Goal: Information Seeking & Learning: Learn about a topic

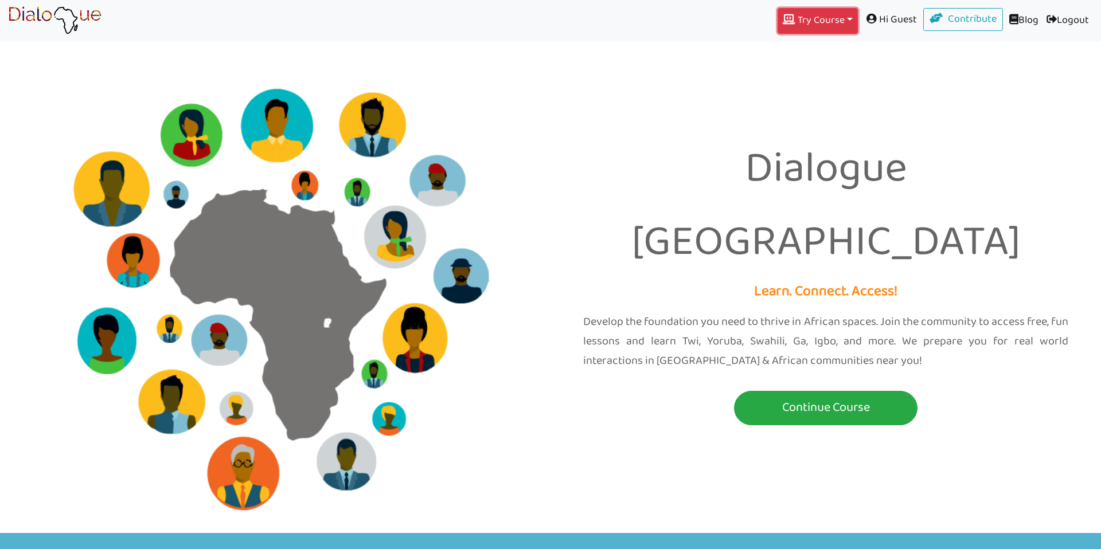
click at [797, 9] on button "Try Course Toggle Dropdown" at bounding box center [818, 21] width 80 height 26
click at [801, 69] on link "YORUBA" at bounding box center [817, 78] width 79 height 22
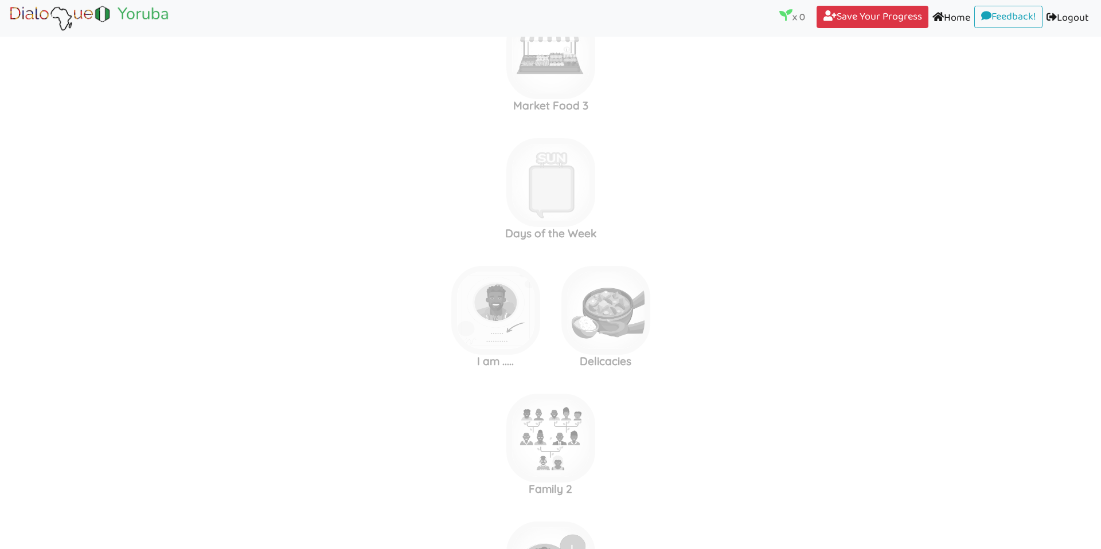
scroll to position [2126, 0]
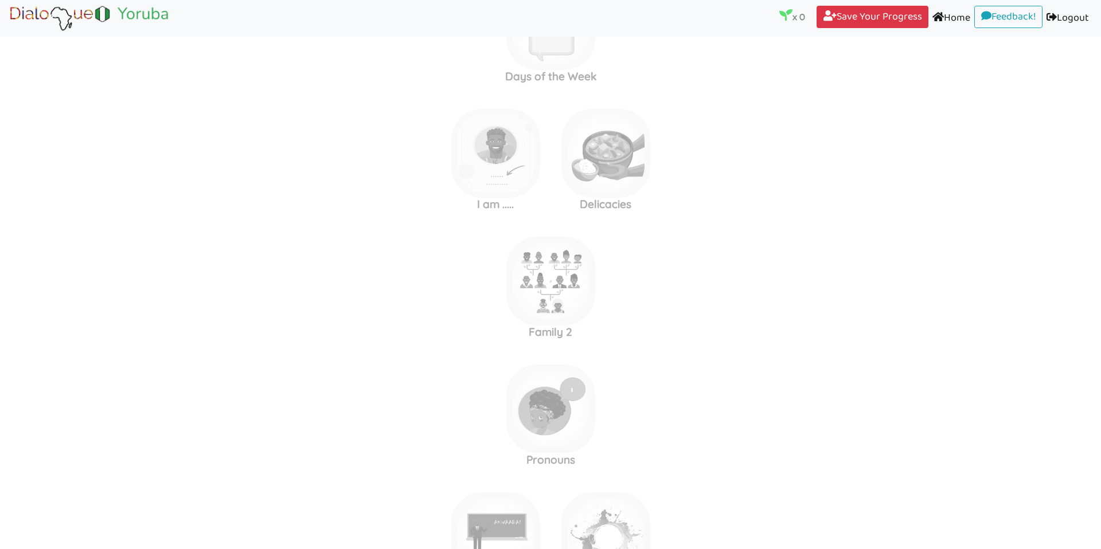
click at [1071, 13] on link "Logout (current)" at bounding box center [1068, 19] width 50 height 26
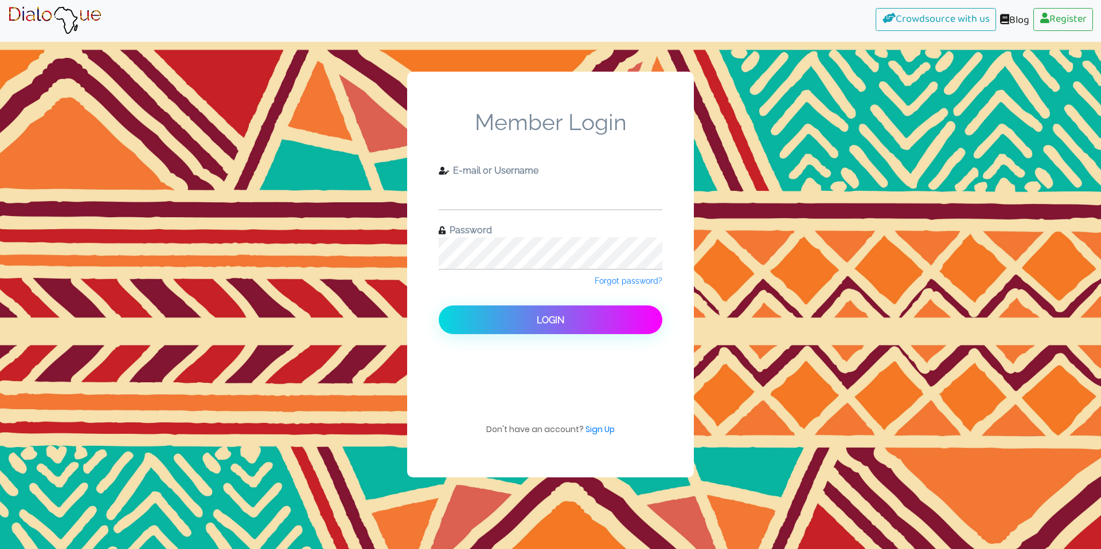
click at [506, 197] on input "text" at bounding box center [551, 194] width 224 height 32
type input "check11"
click at [439, 306] on button "Login" at bounding box center [551, 320] width 224 height 29
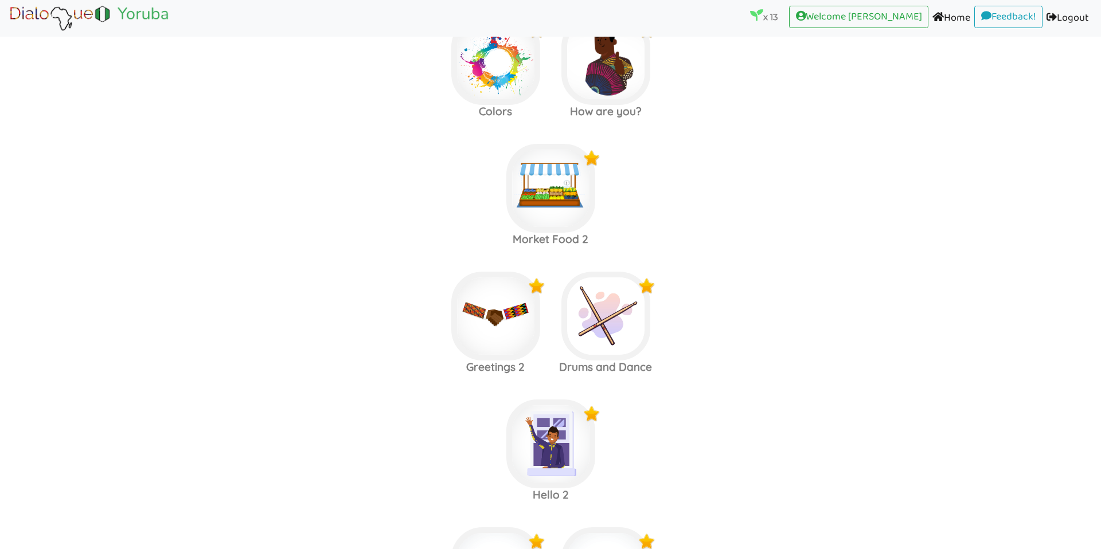
scroll to position [1087, 0]
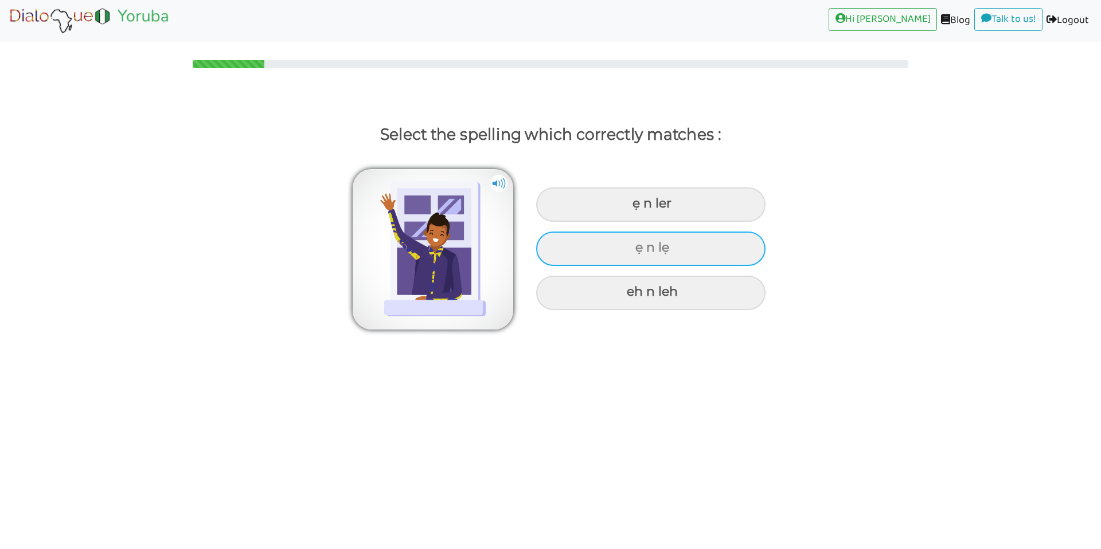
click at [603, 222] on div "ẹ n lẹ" at bounding box center [650, 205] width 229 height 34
click at [630, 208] on input "ẹ n lẹ" at bounding box center [633, 203] width 7 height 7
radio input "true"
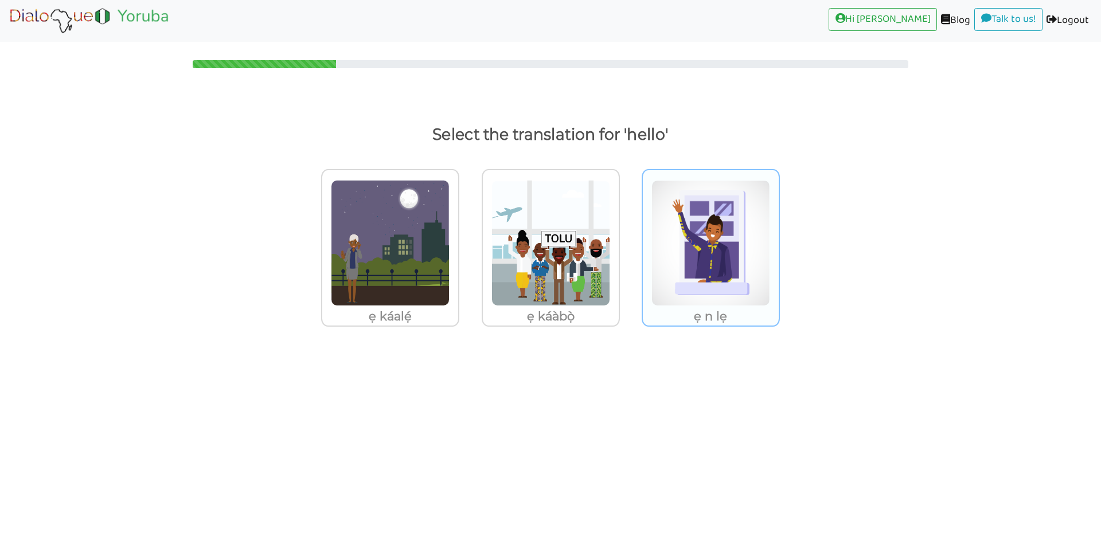
click at [450, 240] on img at bounding box center [390, 243] width 119 height 126
click at [467, 240] on input "ẹ n lẹ" at bounding box center [462, 236] width 9 height 9
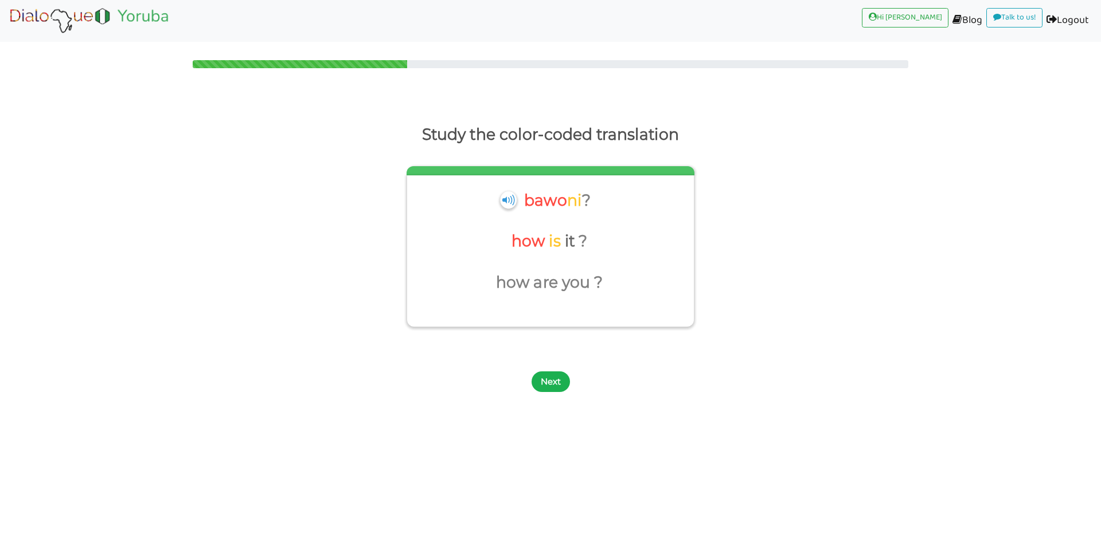
click at [544, 379] on button "Next" at bounding box center [551, 382] width 38 height 21
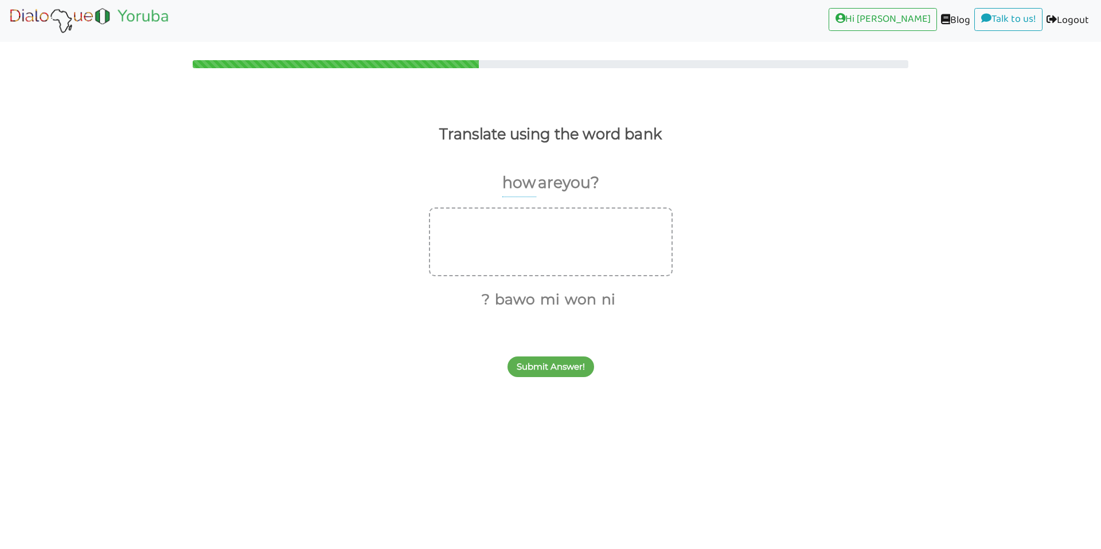
click at [556, 183] on p "are" at bounding box center [550, 183] width 25 height 28
drag, startPoint x: 752, startPoint y: 177, endPoint x: 561, endPoint y: 179, distance: 191.0
click at [561, 179] on div "how are you ?" at bounding box center [550, 188] width 1101 height 39
click at [572, 186] on p "you" at bounding box center [576, 183] width 28 height 28
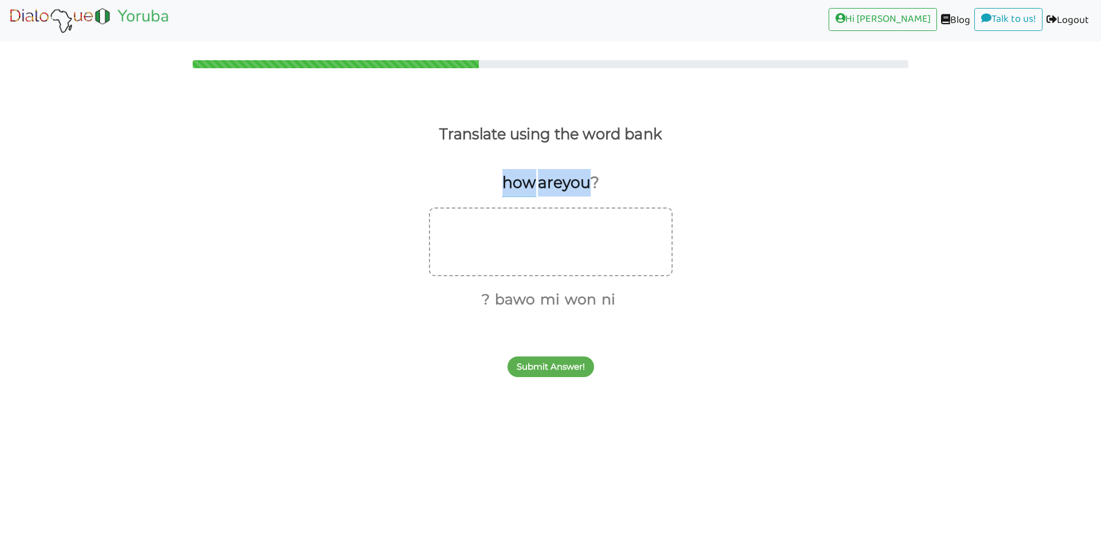
click at [572, 186] on p "you" at bounding box center [576, 183] width 28 height 28
click at [586, 183] on p "you" at bounding box center [576, 183] width 28 height 28
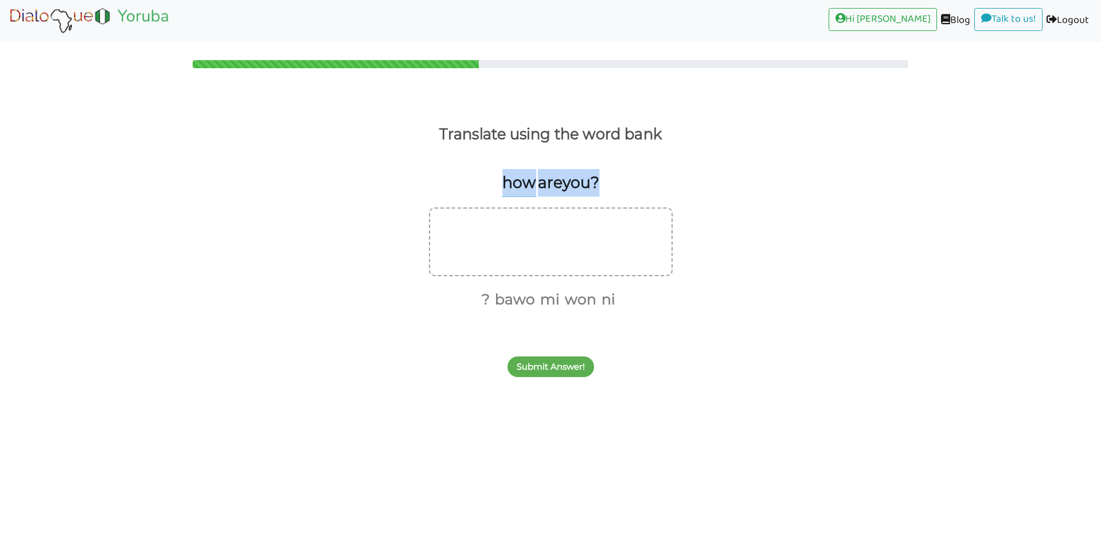
click at [586, 183] on p "you" at bounding box center [576, 183] width 28 height 28
click at [593, 183] on p "?" at bounding box center [595, 183] width 9 height 28
click at [592, 183] on p "?" at bounding box center [595, 183] width 9 height 28
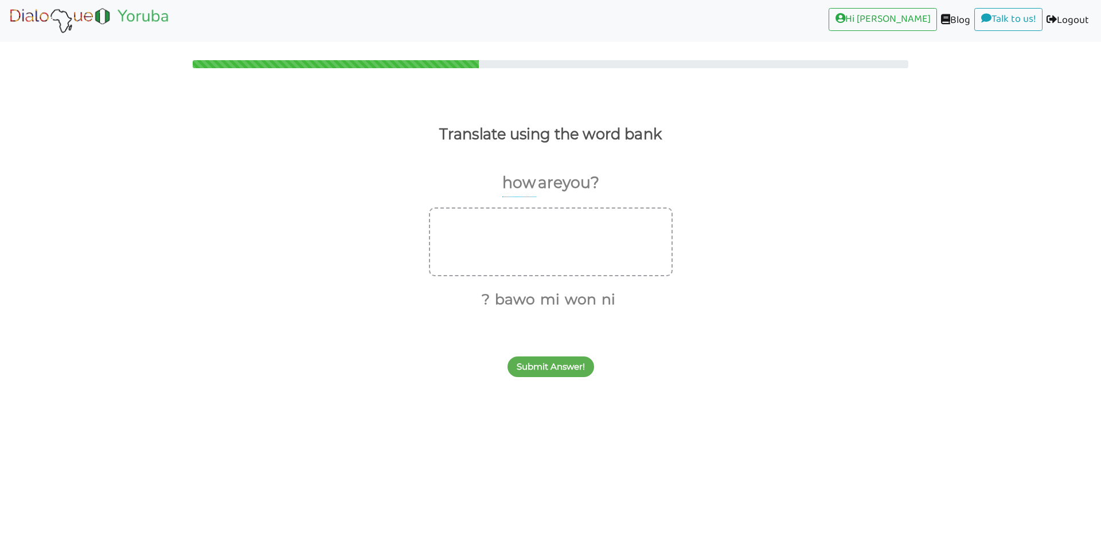
click at [579, 183] on p "you" at bounding box center [576, 183] width 28 height 28
click at [591, 186] on p "?" at bounding box center [595, 183] width 9 height 28
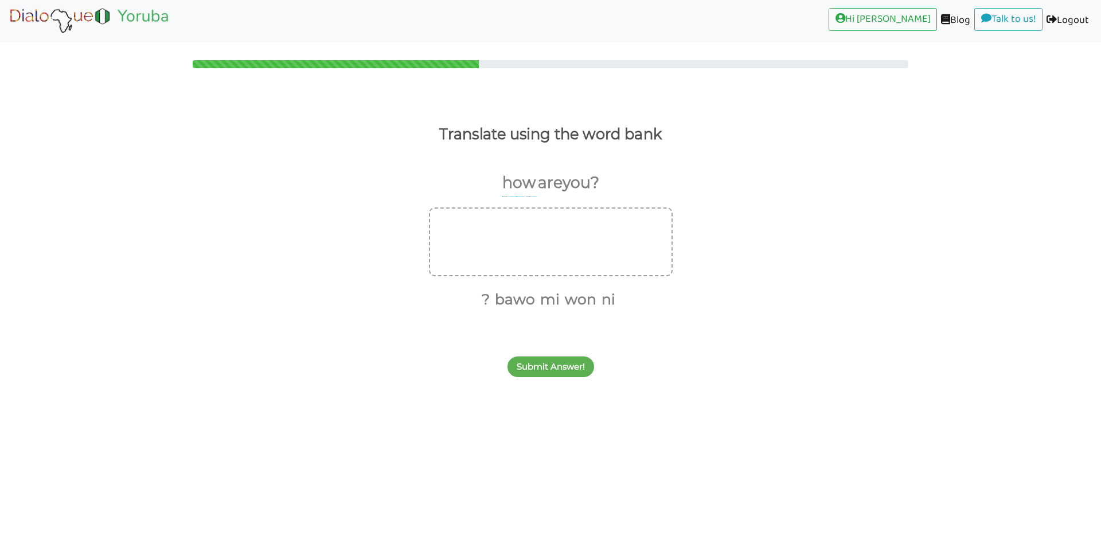
click at [591, 186] on p "?" at bounding box center [595, 183] width 9 height 28
click at [522, 184] on p "how" at bounding box center [519, 183] width 34 height 28
